Goal: Task Accomplishment & Management: Manage account settings

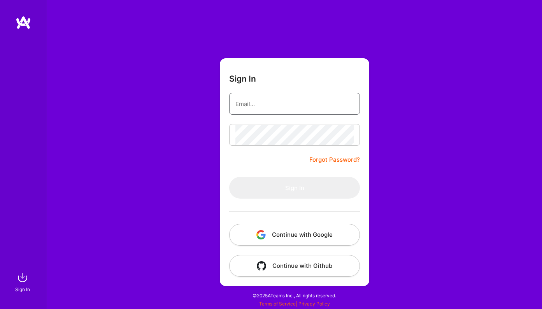
type input "[PERSON_NAME][EMAIL_ADDRESS][DOMAIN_NAME]"
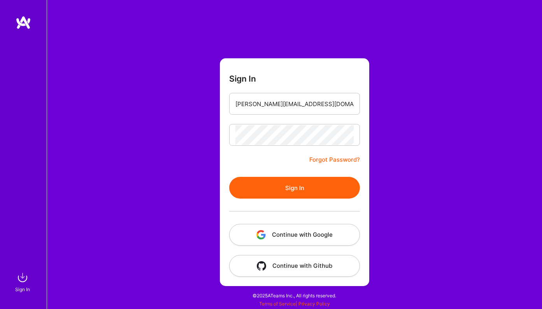
click at [283, 189] on button "Sign In" at bounding box center [294, 188] width 131 height 22
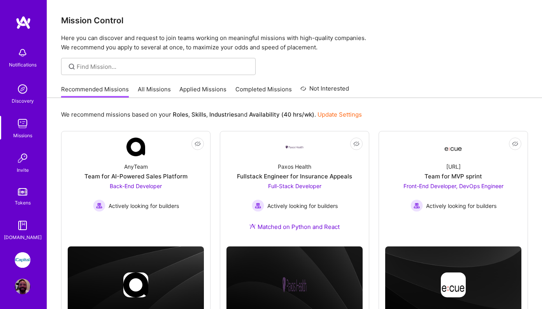
click at [186, 92] on link "Applied Missions" at bounding box center [202, 91] width 47 height 13
